Goal: Task Accomplishment & Management: Manage account settings

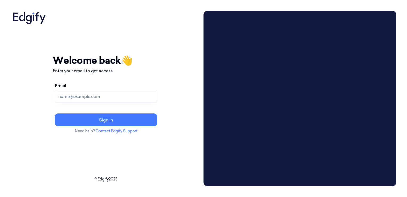
click at [74, 157] on div "Your session expired - please log in again Email sent - check your inbox for th…" at bounding box center [106, 93] width 107 height 165
click at [94, 95] on input "Email" at bounding box center [106, 96] width 102 height 13
type input "sahilp@edgify.ai"
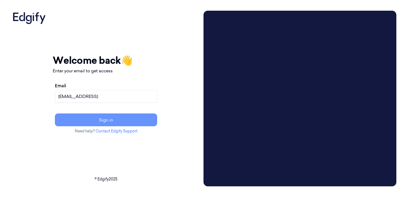
click at [86, 121] on button "Sign in" at bounding box center [106, 119] width 102 height 13
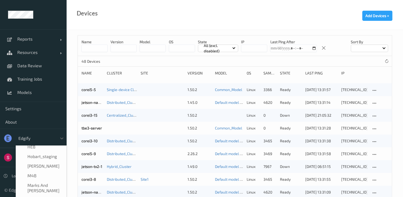
scroll to position [159, 0]
click at [30, 182] on span "Marks and [PERSON_NAME]" at bounding box center [45, 187] width 36 height 11
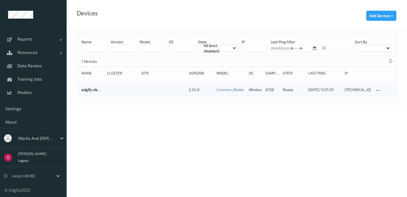
click at [91, 90] on link "edgify-demo-sco" at bounding box center [95, 89] width 29 height 5
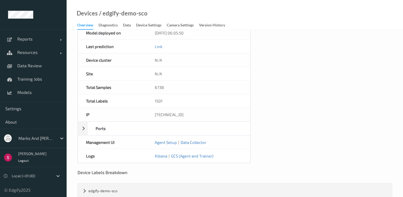
scroll to position [250, 0]
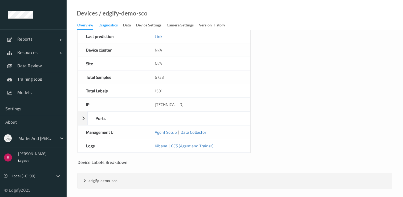
click at [115, 27] on div "Diagnostics" at bounding box center [108, 25] width 19 height 7
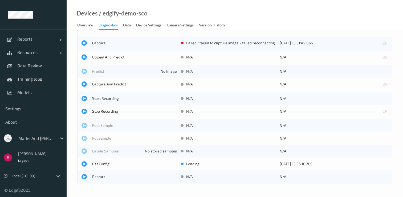
scroll to position [15, 0]
click at [150, 27] on div "Device Settings" at bounding box center [148, 25] width 25 height 7
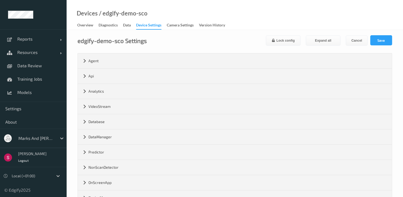
click at [82, 27] on div "Overview" at bounding box center [85, 25] width 16 height 7
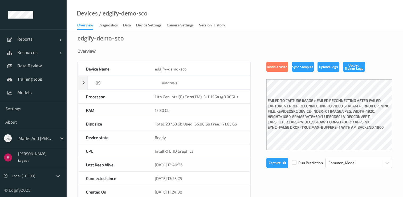
click at [147, 25] on div "Device Settings" at bounding box center [148, 25] width 25 height 7
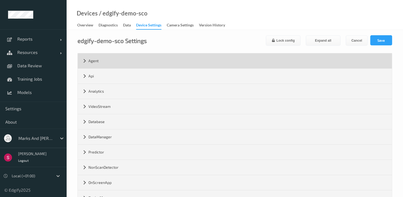
click at [117, 63] on div "Agent" at bounding box center [235, 60] width 314 height 15
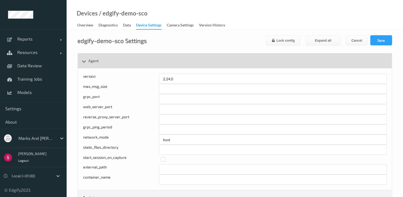
click at [121, 61] on div "Agent" at bounding box center [235, 60] width 314 height 15
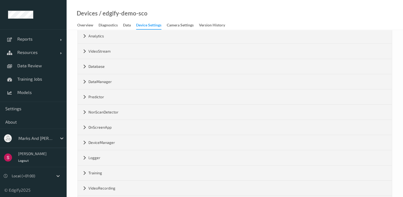
scroll to position [56, 0]
click at [115, 51] on div "VideoStream" at bounding box center [235, 50] width 314 height 15
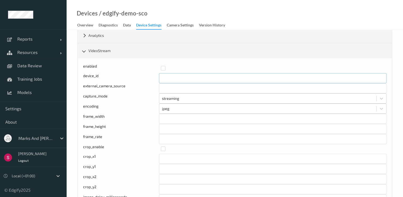
click at [189, 76] on input "*" at bounding box center [272, 78] width 227 height 10
type input "*"
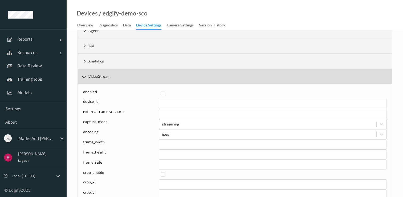
click at [114, 77] on div "VideoStream" at bounding box center [235, 76] width 314 height 15
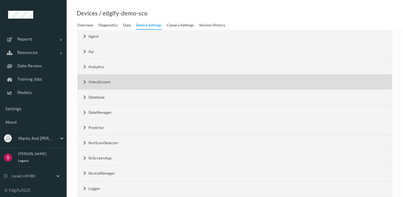
scroll to position [0, 0]
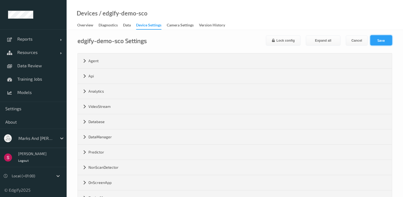
click at [383, 40] on button "Save" at bounding box center [381, 40] width 22 height 10
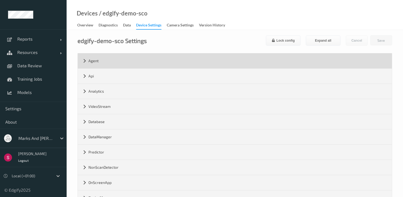
click at [107, 56] on div "Agent" at bounding box center [235, 60] width 314 height 15
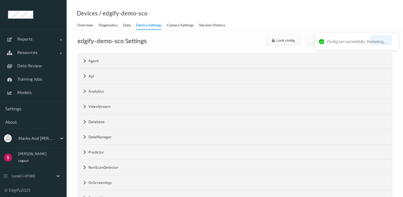
click at [82, 23] on div "Overview" at bounding box center [85, 25] width 16 height 7
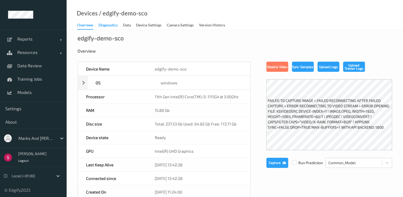
click at [112, 27] on div "Diagnostics" at bounding box center [108, 25] width 19 height 7
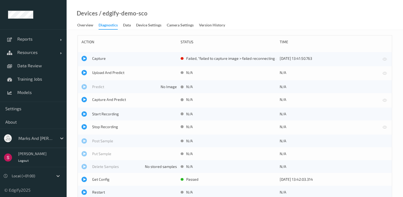
click at [128, 26] on div "Data" at bounding box center [127, 25] width 8 height 7
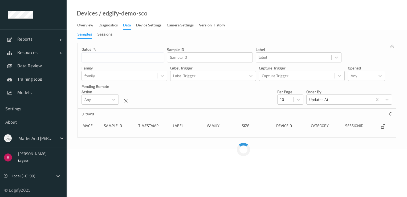
click at [146, 27] on div "Device Settings" at bounding box center [148, 25] width 25 height 7
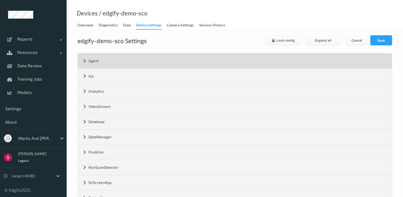
click at [83, 62] on div "Agent" at bounding box center [235, 60] width 314 height 15
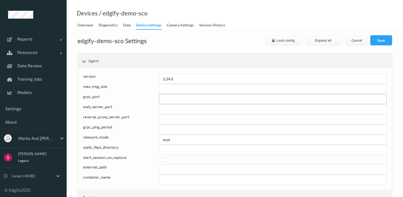
click at [191, 100] on input "*****" at bounding box center [272, 99] width 227 height 10
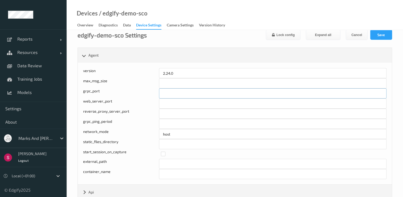
scroll to position [5, 0]
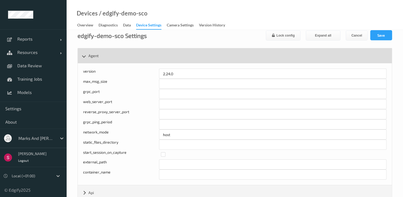
click at [99, 56] on div "Agent" at bounding box center [235, 55] width 314 height 15
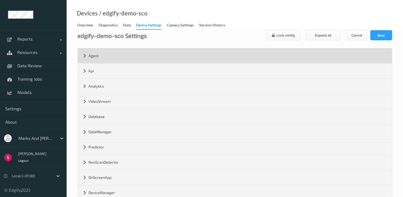
click at [111, 57] on div "Agent" at bounding box center [235, 55] width 314 height 15
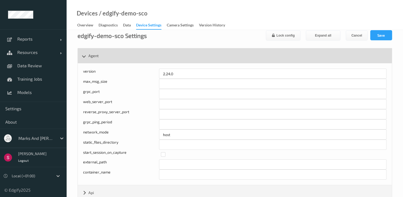
click at [105, 55] on div "Agent" at bounding box center [235, 55] width 314 height 15
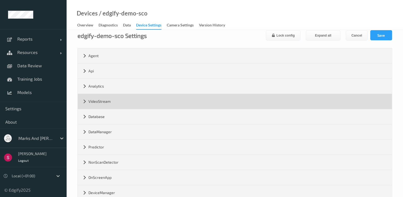
click at [104, 102] on div "VideoStream" at bounding box center [235, 101] width 314 height 15
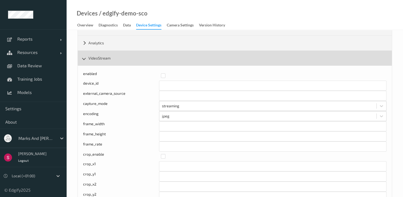
scroll to position [53, 0]
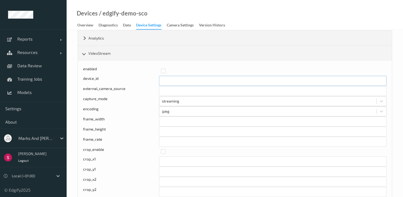
click at [193, 81] on input "*" at bounding box center [272, 81] width 227 height 10
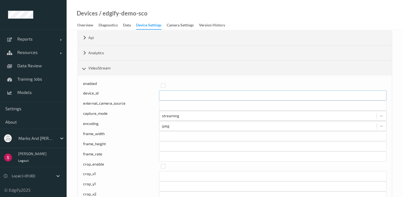
scroll to position [0, 0]
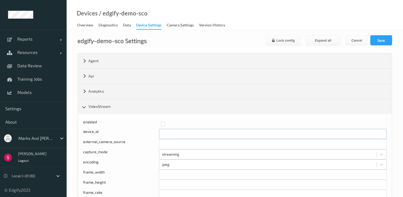
type input "*"
click at [383, 43] on button "Save" at bounding box center [381, 40] width 22 height 10
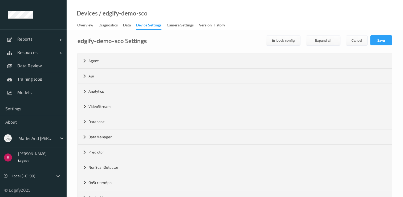
click at [84, 25] on div "Overview" at bounding box center [85, 25] width 16 height 7
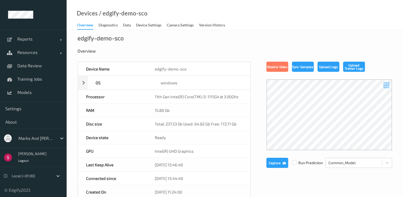
click at [324, 121] on div at bounding box center [329, 114] width 126 height 71
click at [269, 162] on button "Capture" at bounding box center [277, 162] width 22 height 10
click at [330, 122] on div at bounding box center [329, 114] width 126 height 71
click at [22, 109] on span "Settings" at bounding box center [33, 108] width 56 height 5
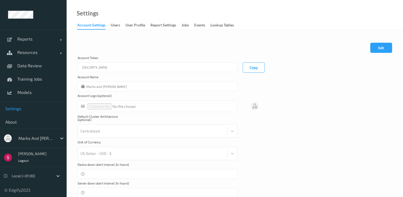
click at [256, 71] on button "Copy" at bounding box center [254, 67] width 22 height 10
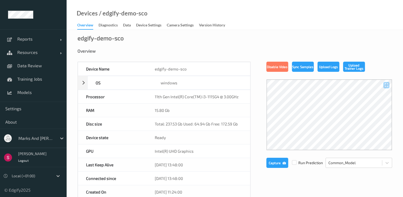
click at [1, 170] on div "Local (+01:00)" at bounding box center [33, 174] width 67 height 15
click at [184, 26] on div "Camera Settings" at bounding box center [180, 25] width 27 height 7
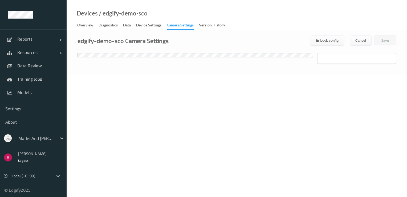
scroll to position [9, 0]
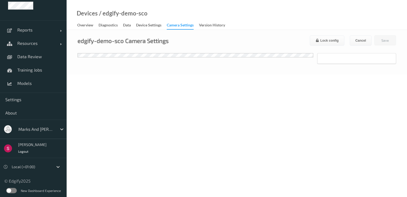
click at [7, 190] on label at bounding box center [11, 189] width 11 height 5
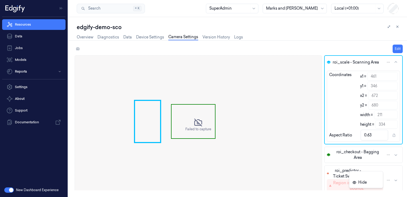
click at [389, 182] on html "Resources Data Jobs Models Reports Settings About Support Documentation New Das…" at bounding box center [203, 98] width 407 height 197
click at [363, 181] on div "Region is outside of image bounds." at bounding box center [357, 185] width 48 height 11
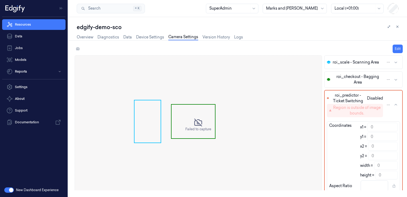
click at [177, 128] on div "Failed to capture" at bounding box center [198, 124] width 247 height 139
click at [353, 109] on div "Region is outside of image bounds." at bounding box center [357, 110] width 48 height 11
click at [388, 104] on html "Resources Data Jobs Models Reports Settings About Support Documentation New Das…" at bounding box center [203, 98] width 407 height 197
click at [389, 116] on html "Resources Data Jobs Models Reports Settings About Support Documentation New Das…" at bounding box center [203, 98] width 407 height 197
click at [389, 104] on html "Resources Data Jobs Models Reports Settings About Support Documentation New Das…" at bounding box center [203, 98] width 407 height 197
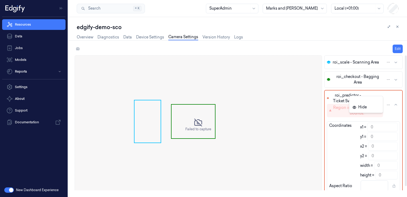
click at [397, 104] on html "Resources Data Jobs Models Reports Settings About Support Documentation New Das…" at bounding box center [203, 98] width 407 height 197
click at [396, 104] on icon "button" at bounding box center [396, 105] width 4 height 4
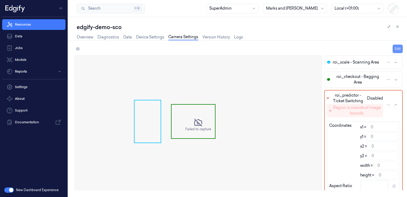
click at [398, 48] on button "Edit" at bounding box center [398, 48] width 10 height 9
click at [388, 105] on html "Resources Data Jobs Models Reports Settings About Support Documentation New Das…" at bounding box center [203, 98] width 407 height 197
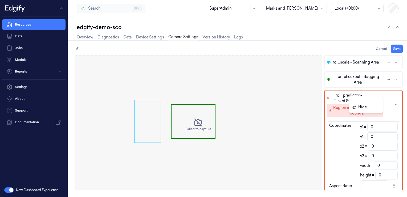
click at [394, 117] on html "Resources Data Jobs Models Reports Settings About Support Documentation New Das…" at bounding box center [203, 98] width 407 height 197
click at [396, 104] on icon "button" at bounding box center [396, 105] width 4 height 4
click at [392, 79] on html "Resources Data Jobs Models Reports Settings About Support Documentation New Das…" at bounding box center [203, 98] width 407 height 197
click at [398, 83] on html "Resources Data Jobs Models Reports Settings About Support Documentation New Das…" at bounding box center [203, 98] width 407 height 197
click at [348, 80] on span "roi_checkout - Bagging Area" at bounding box center [357, 79] width 51 height 11
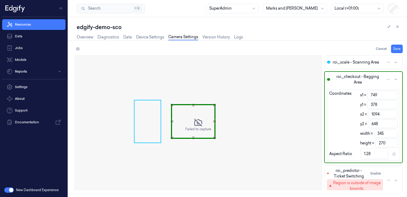
click at [350, 76] on span "roi_checkout - Bagging Area" at bounding box center [357, 79] width 51 height 11
click at [349, 76] on span "roi_checkout - Bagging Area" at bounding box center [357, 79] width 51 height 11
click at [349, 67] on button "roi_scale - Scanning Area" at bounding box center [364, 62] width 78 height 13
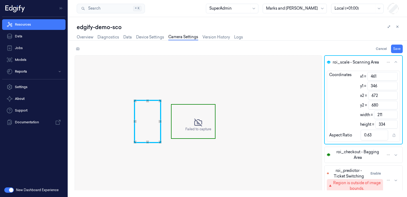
click at [346, 64] on span "roi_scale - Scanning Area" at bounding box center [356, 62] width 46 height 6
click at [345, 60] on span "roi_scale - Scanning Area" at bounding box center [356, 62] width 46 height 6
click at [350, 179] on button "Region is outside of image bounds." at bounding box center [355, 185] width 56 height 13
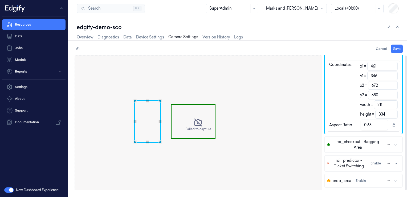
scroll to position [11, 0]
click at [391, 181] on html "Resources Data Jobs Models Reports Settings About Support Documentation New Das…" at bounding box center [203, 98] width 407 height 197
click at [394, 184] on html "Resources Data Jobs Models Reports Settings About Support Documentation New Das…" at bounding box center [203, 98] width 407 height 197
click at [361, 179] on button "Enable" at bounding box center [360, 180] width 15 height 9
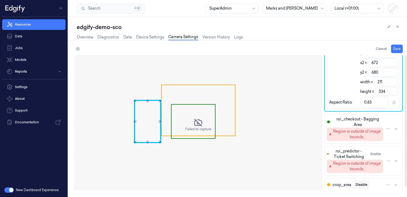
scroll to position [48, 0]
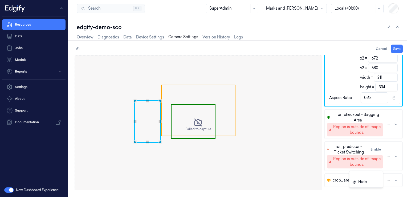
click at [388, 179] on html "Resources Data Jobs Models Reports Settings About Support Documentation New Das…" at bounding box center [203, 98] width 407 height 197
click at [388, 186] on html "Resources Data Jobs Models Reports Settings About Support Documentation New Das…" at bounding box center [203, 98] width 407 height 197
click at [388, 155] on html "Resources Data Jobs Models Reports Settings About Support Documentation New Das…" at bounding box center [203, 98] width 407 height 197
click at [382, 160] on div "Hide" at bounding box center [366, 154] width 34 height 17
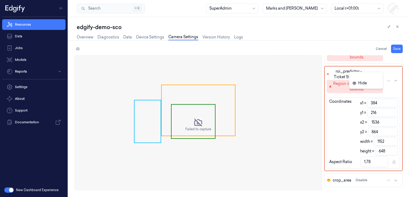
click at [394, 81] on html "Resources Data Jobs Models Reports Settings About Support Documentation New Das…" at bounding box center [203, 98] width 407 height 197
click at [376, 74] on button "Enable" at bounding box center [375, 74] width 15 height 9
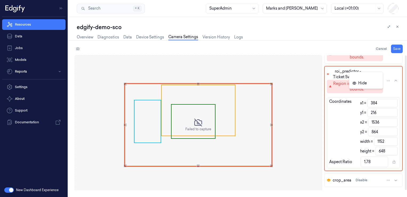
click at [390, 72] on html "Resources Data Jobs Models Reports Settings About Support Documentation New Das…" at bounding box center [203, 98] width 407 height 197
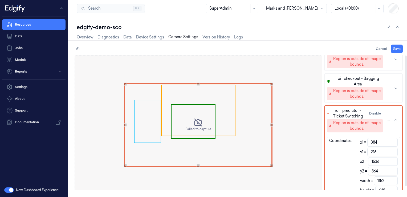
scroll to position [0, 0]
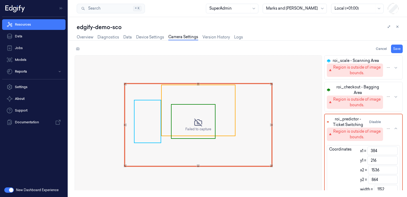
click at [390, 67] on html "Resources Data Jobs Models Reports Settings About Support Documentation New Das…" at bounding box center [203, 98] width 407 height 197
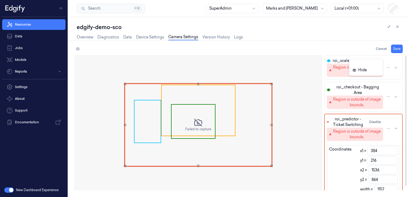
click at [398, 68] on html "Resources Data Jobs Models Reports Settings About Support Documentation New Das…" at bounding box center [203, 98] width 407 height 197
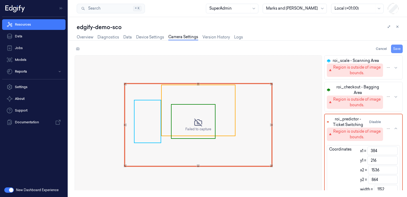
click at [396, 50] on button "Save" at bounding box center [397, 48] width 12 height 9
click at [398, 49] on button "Save" at bounding box center [397, 48] width 12 height 9
type input "672"
type input "227"
type input "1248"
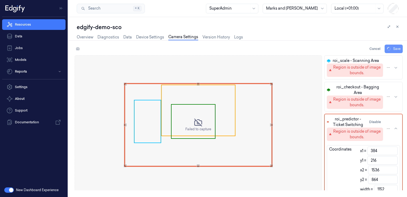
type input "626"
type input "576"
type input "399"
type input "1.44"
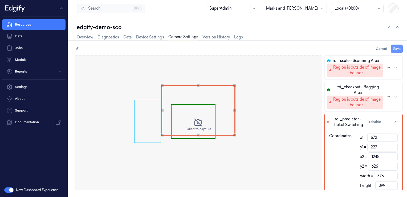
click at [391, 121] on html "Resources Data Jobs Models Reports Settings About Support Documentation New Das…" at bounding box center [203, 98] width 407 height 197
click at [400, 129] on html "Resources Data Jobs Models Reports Settings About Support Documentation New Das…" at bounding box center [203, 98] width 407 height 197
click at [392, 123] on html "Resources Data Jobs Models Reports Settings About Support Documentation New Das…" at bounding box center [203, 98] width 407 height 197
click at [397, 121] on html "Resources Data Jobs Models Reports Settings About Support Documentation New Das…" at bounding box center [203, 98] width 407 height 197
type input "384"
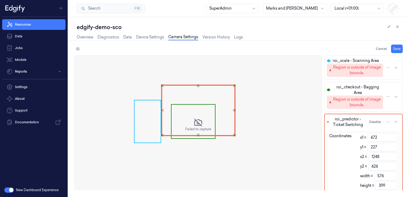
type input "216"
type input "1536"
type input "864"
type input "1152"
type input "648"
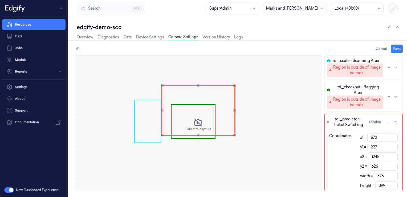
type input "1.78"
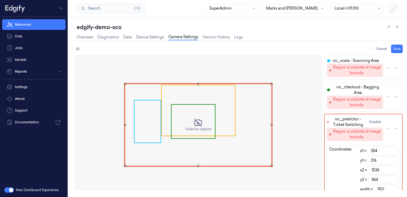
click at [376, 47] on button "Cancel" at bounding box center [381, 48] width 15 height 9
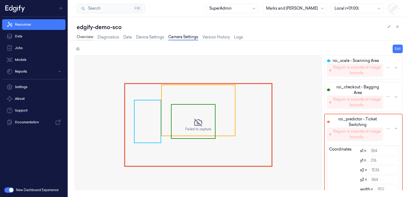
click at [89, 36] on link "Overview" at bounding box center [85, 37] width 17 height 6
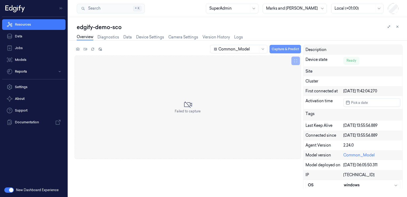
click at [274, 52] on button "Capture & Predict" at bounding box center [285, 49] width 31 height 9
